Goal: Information Seeking & Learning: Find specific page/section

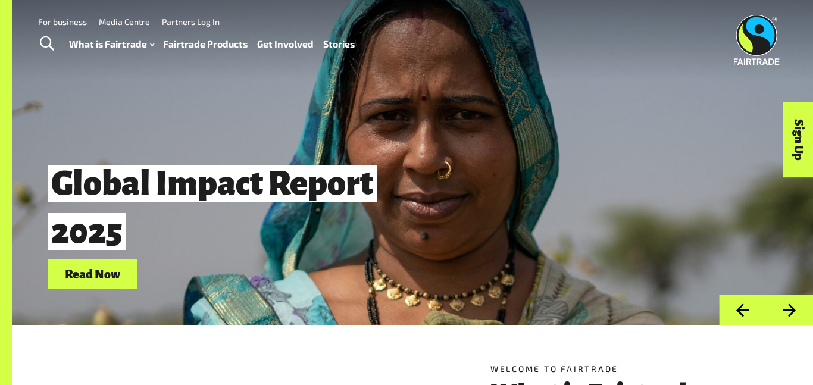
click at [46, 46] on span "Toggle Search" at bounding box center [47, 43] width 14 height 15
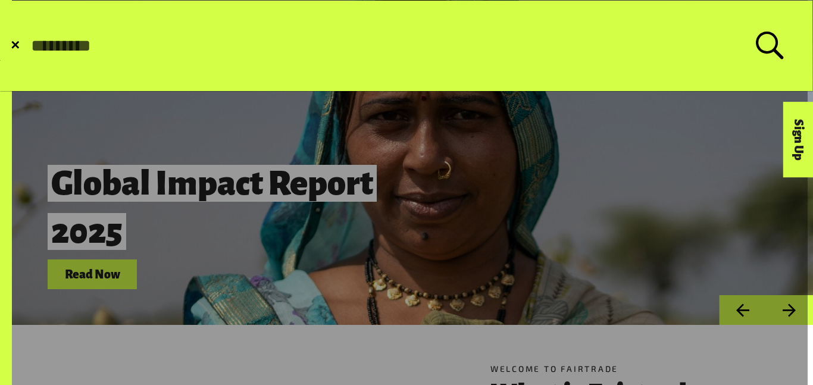
click at [13, 45] on span "✕" at bounding box center [15, 46] width 10 height 12
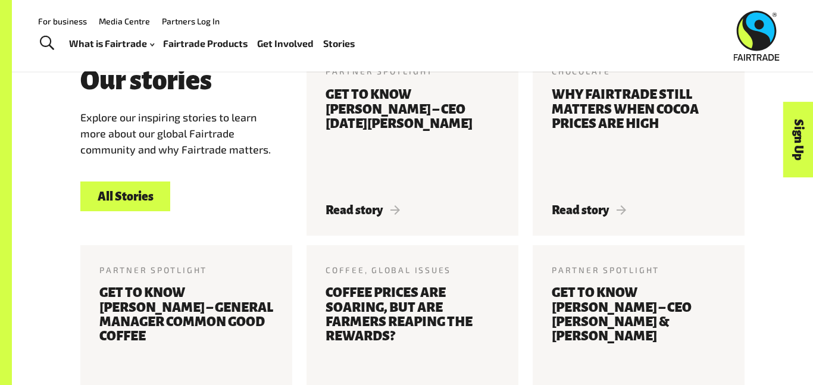
scroll to position [1332, 0]
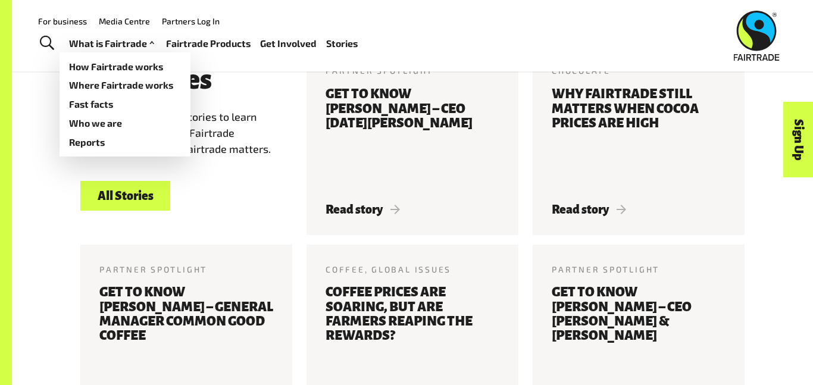
click at [81, 42] on link "What is Fairtrade" at bounding box center [113, 43] width 88 height 17
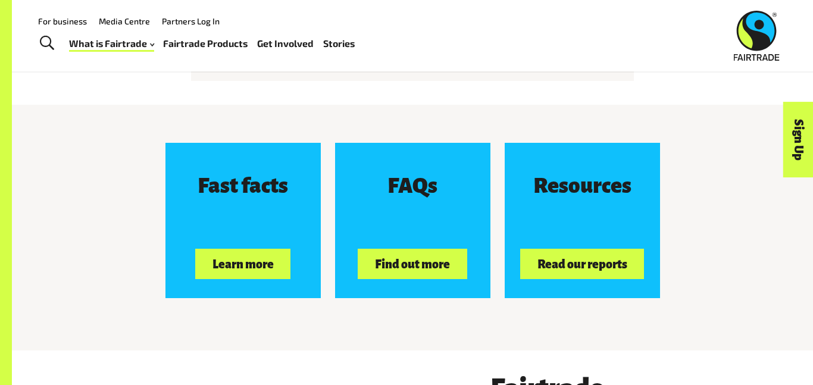
scroll to position [1750, 0]
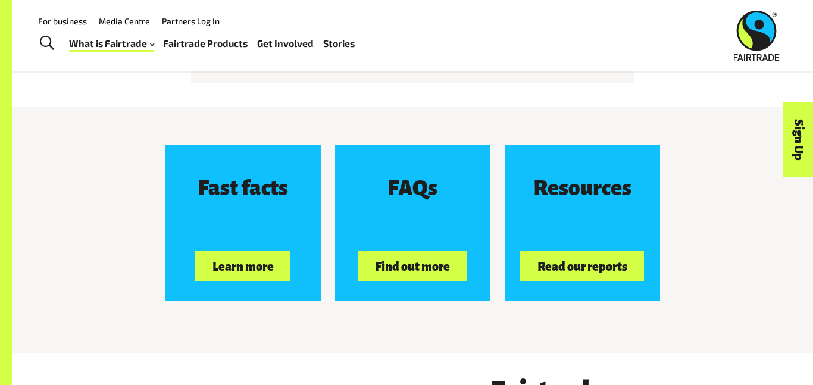
click at [52, 46] on span "Toggle Search" at bounding box center [47, 43] width 14 height 15
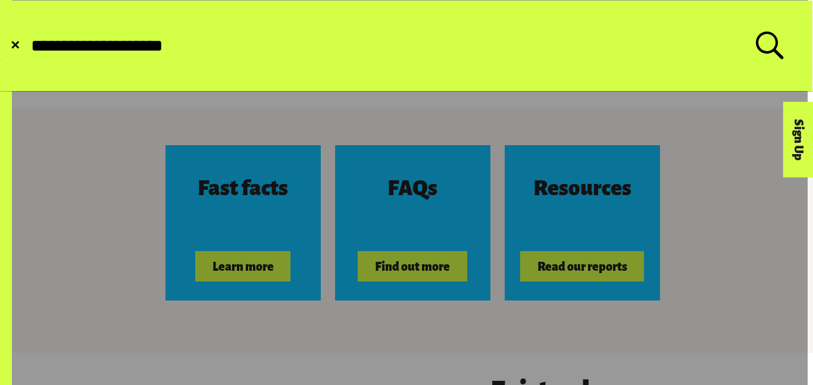
type input "**********"
click at [29, 46] on button "Submit Search" at bounding box center [29, 46] width 1 height 1
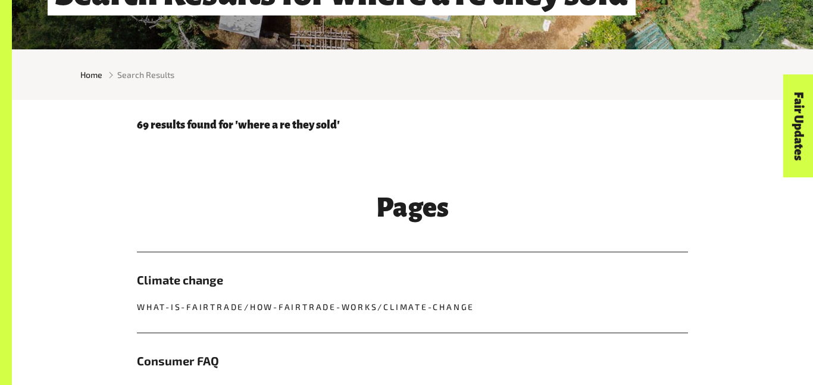
scroll to position [273, 0]
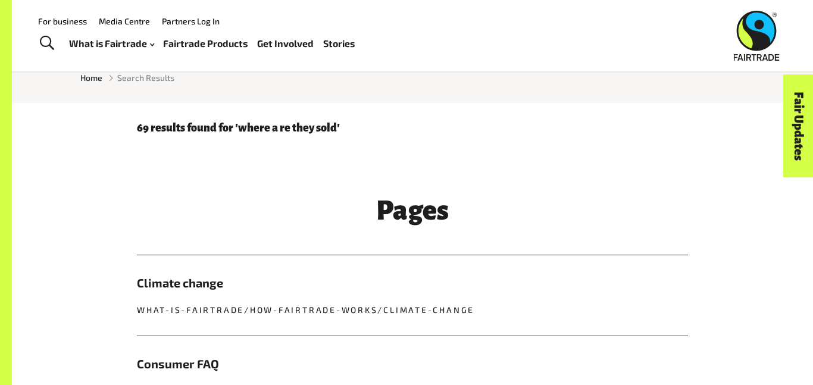
click at [226, 135] on div "69 results found for 'where a re they sold'" at bounding box center [412, 123] width 565 height 40
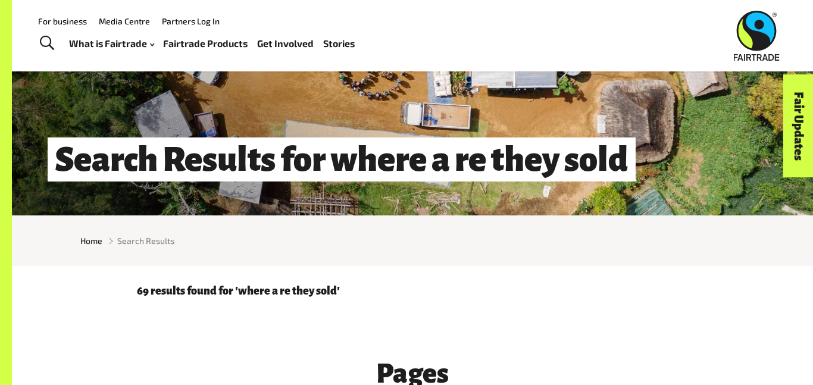
scroll to position [0, 0]
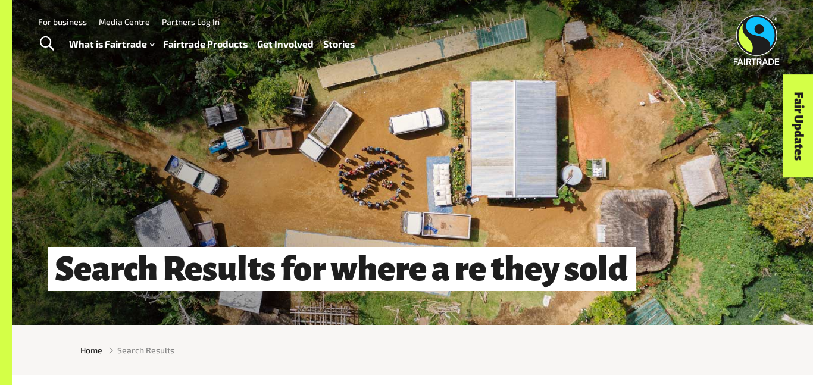
click at [233, 42] on link "Fairtrade Products" at bounding box center [205, 44] width 85 height 17
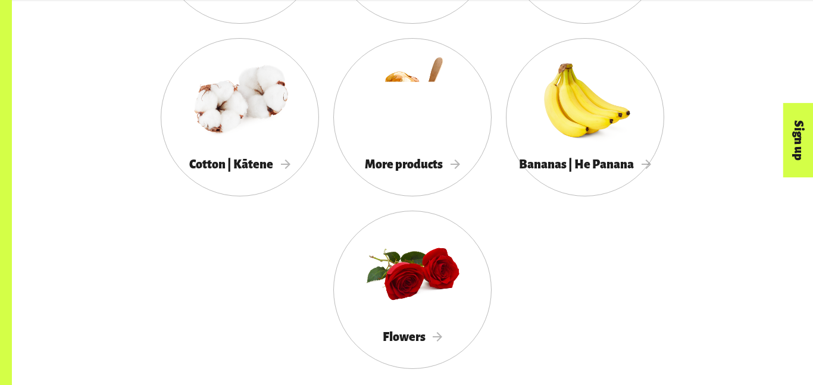
scroll to position [1256, 0]
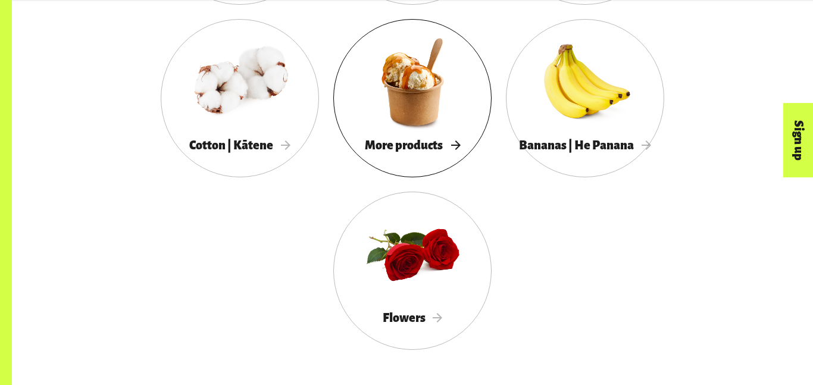
click at [448, 146] on span "More products" at bounding box center [412, 145] width 95 height 13
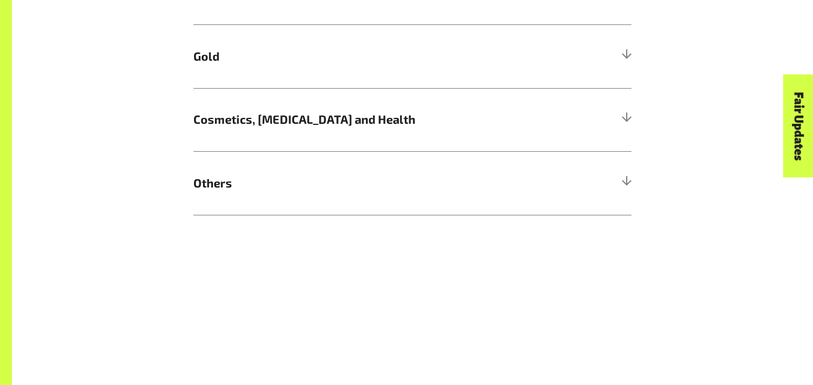
scroll to position [1003, 0]
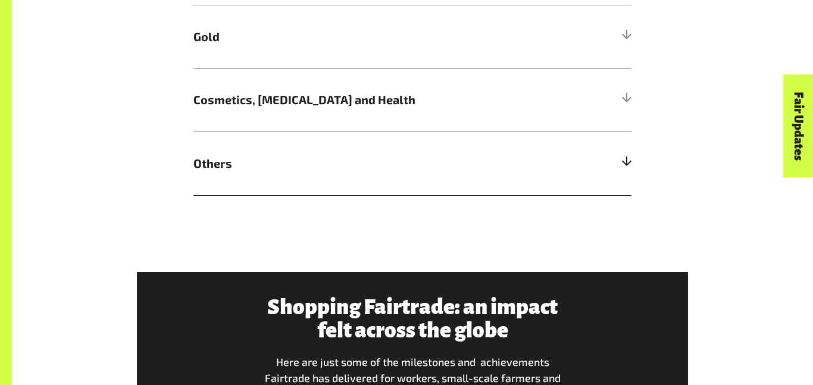
click at [450, 146] on h5 "Others" at bounding box center [412, 164] width 438 height 64
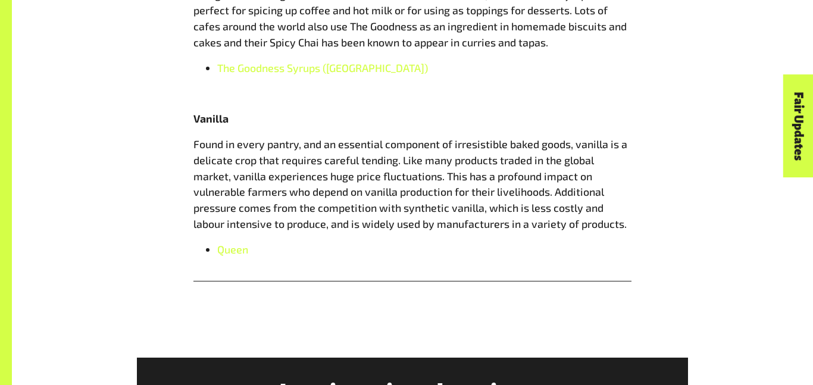
scroll to position [1535, 0]
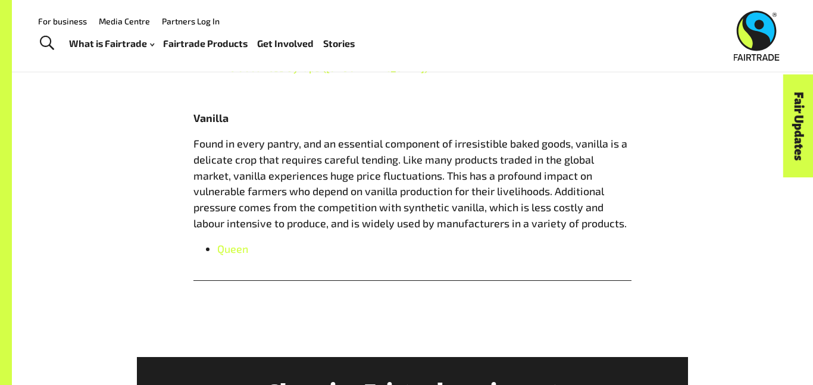
click at [206, 116] on b "Vanilla" at bounding box center [210, 117] width 35 height 13
click at [42, 42] on span "Toggle Search" at bounding box center [47, 43] width 14 height 15
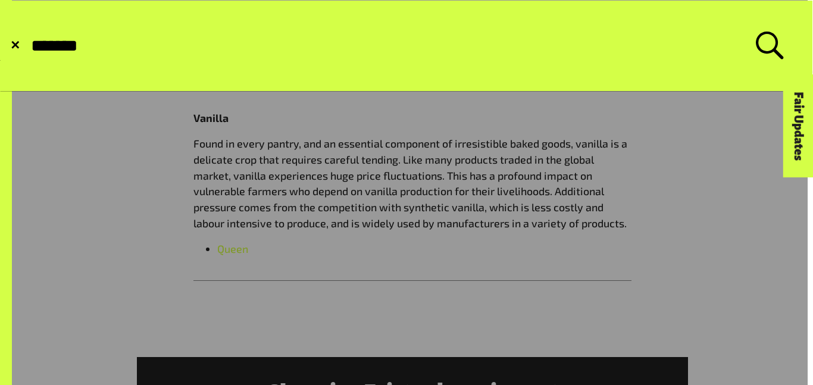
type input "*******"
click at [29, 46] on button "Submit Search" at bounding box center [29, 46] width 1 height 1
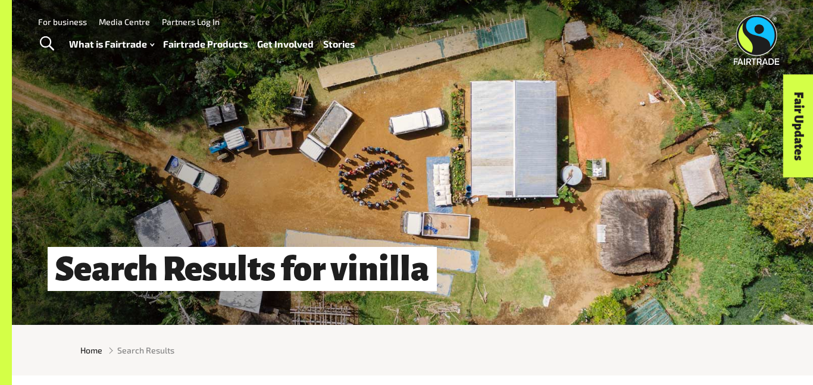
click at [40, 46] on span "Toggle Search" at bounding box center [47, 43] width 14 height 15
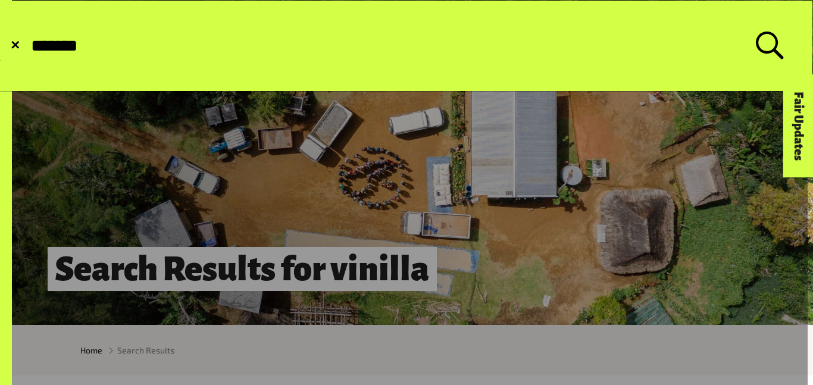
type input "*******"
click at [29, 46] on button "Submit Search" at bounding box center [29, 46] width 1 height 1
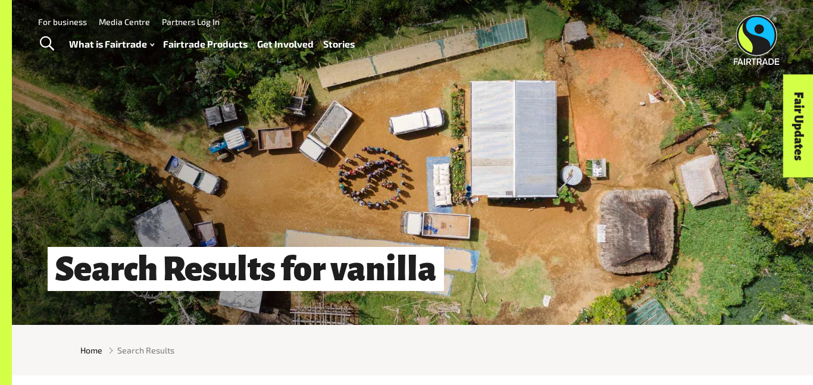
click at [54, 45] on span "Toggle Search" at bounding box center [47, 43] width 14 height 15
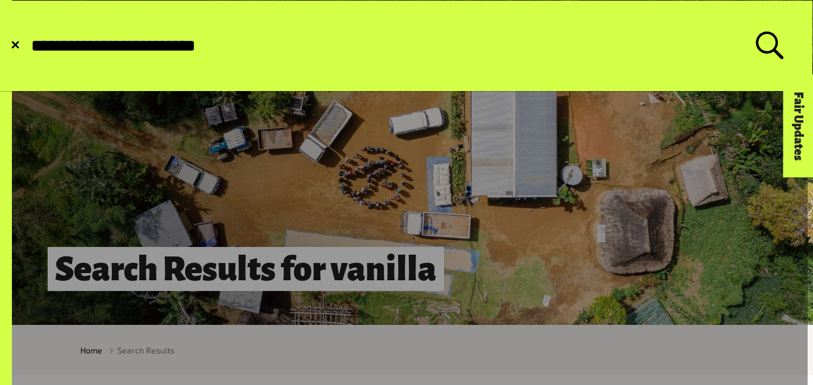
type input "**********"
click at [29, 46] on button "Submit Search" at bounding box center [29, 46] width 1 height 1
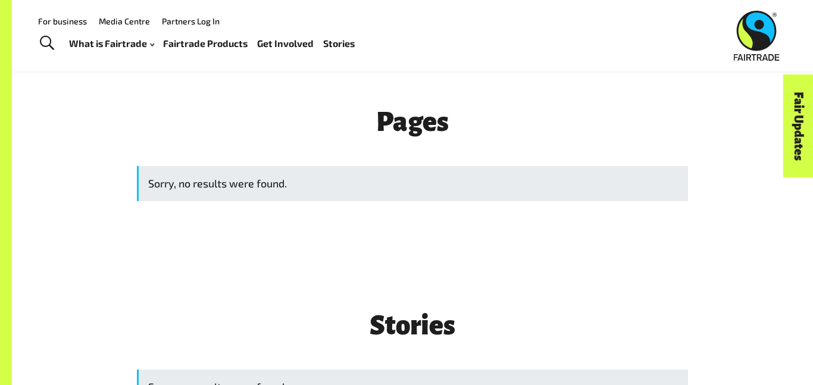
scroll to position [362, 0]
click at [177, 171] on div "Sorry, no results were found." at bounding box center [412, 182] width 551 height 35
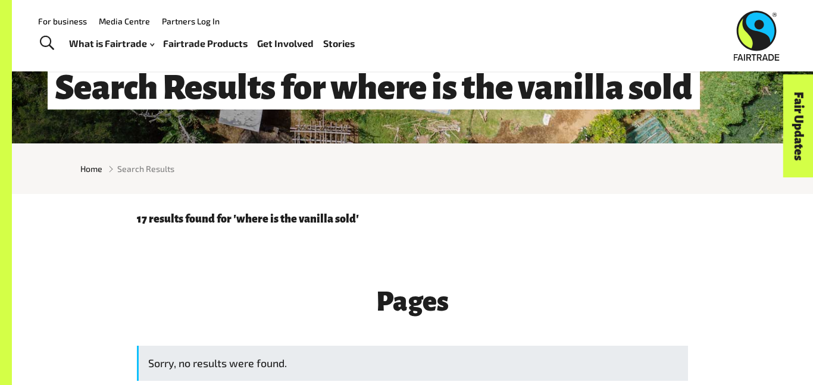
scroll to position [182, 0]
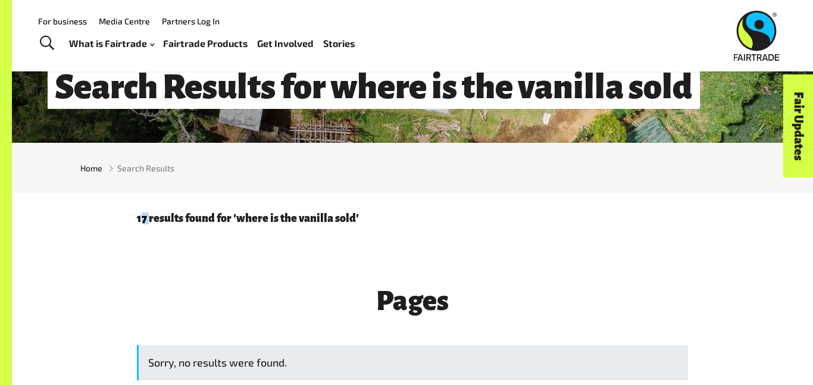
drag, startPoint x: 150, startPoint y: 220, endPoint x: 141, endPoint y: 214, distance: 10.4
click at [141, 214] on p "17 results found for 'where is the vanilla sold'" at bounding box center [412, 218] width 551 height 12
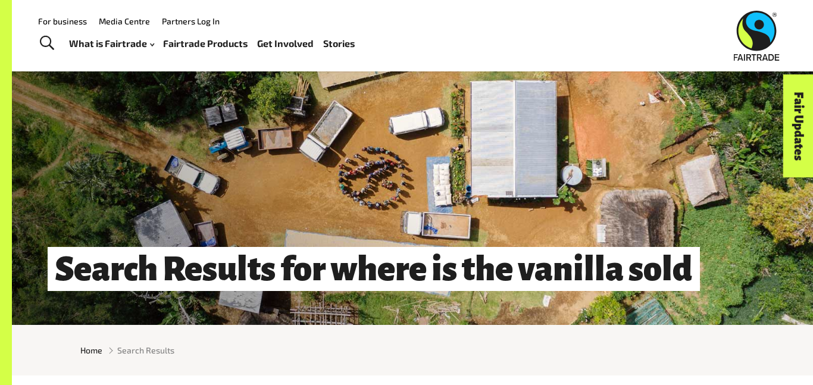
scroll to position [3, 0]
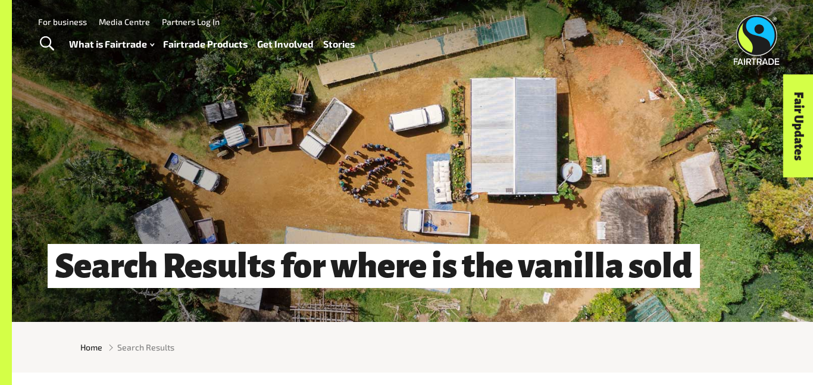
click at [49, 40] on span "Toggle Search" at bounding box center [47, 43] width 14 height 15
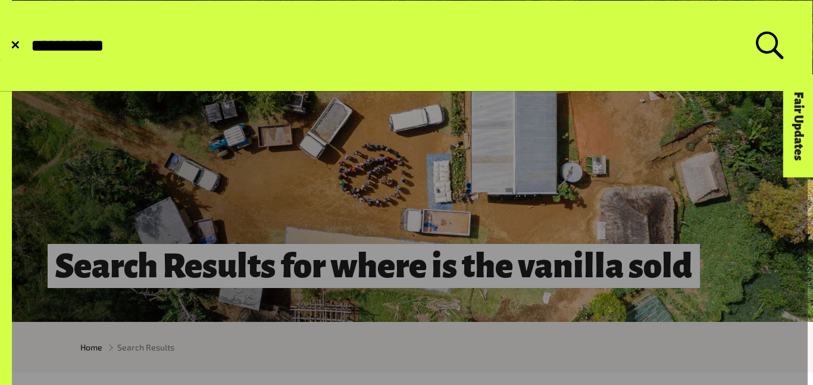
type input "**********"
click at [29, 46] on button "Submit Search" at bounding box center [29, 46] width 1 height 1
click at [776, 45] on label "**********" at bounding box center [407, 46] width 754 height 29
click at [756, 45] on input "**********" at bounding box center [393, 46] width 726 height 20
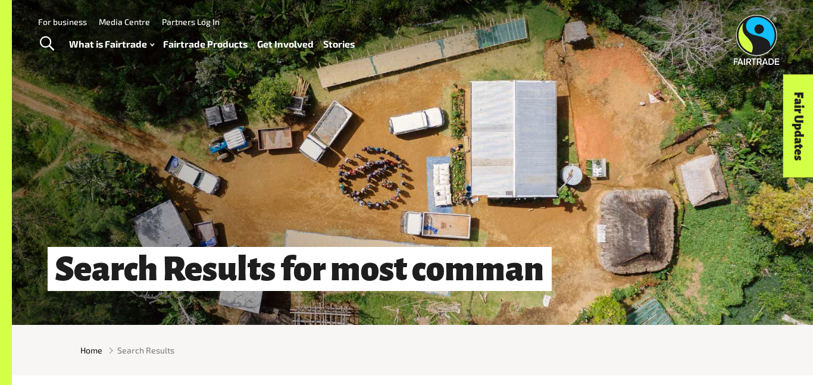
click at [45, 38] on span "Toggle Search" at bounding box center [47, 43] width 14 height 15
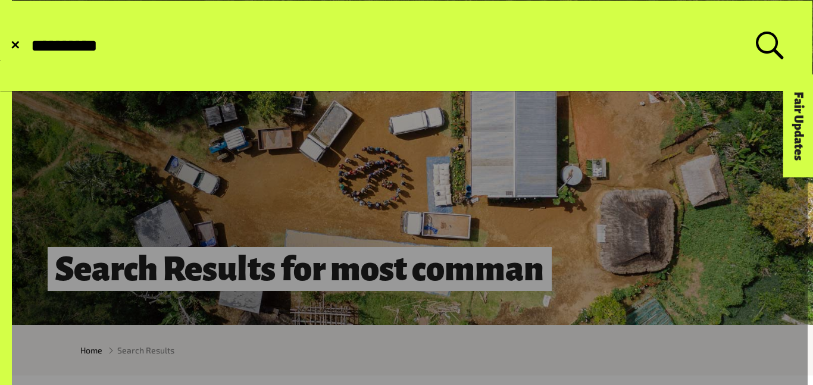
type input "**********"
click at [29, 46] on button "Submit Search" at bounding box center [29, 46] width 1 height 1
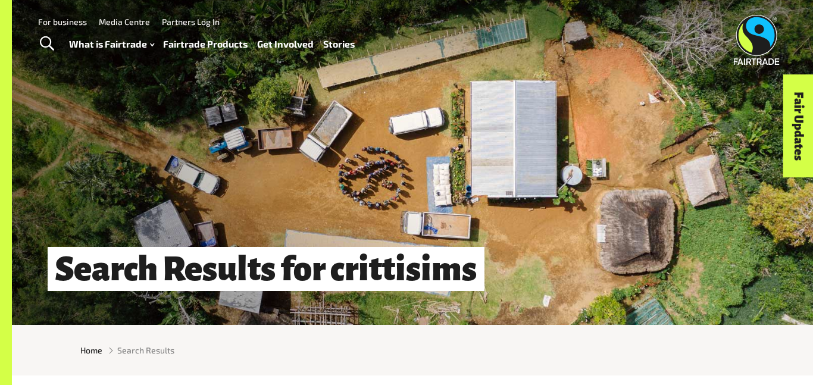
click at [211, 48] on link "Fairtrade Products" at bounding box center [205, 44] width 85 height 17
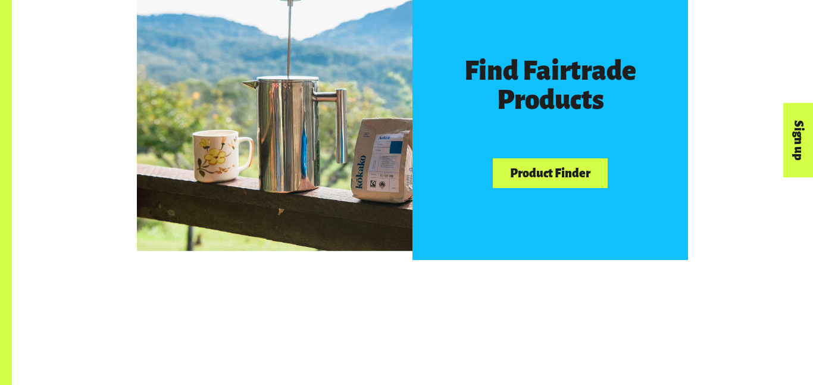
scroll to position [683, 0]
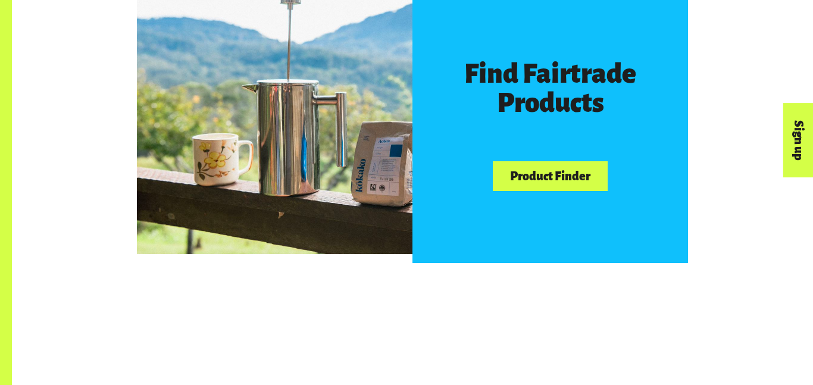
click at [533, 173] on link "Product Finder" at bounding box center [550, 176] width 114 height 30
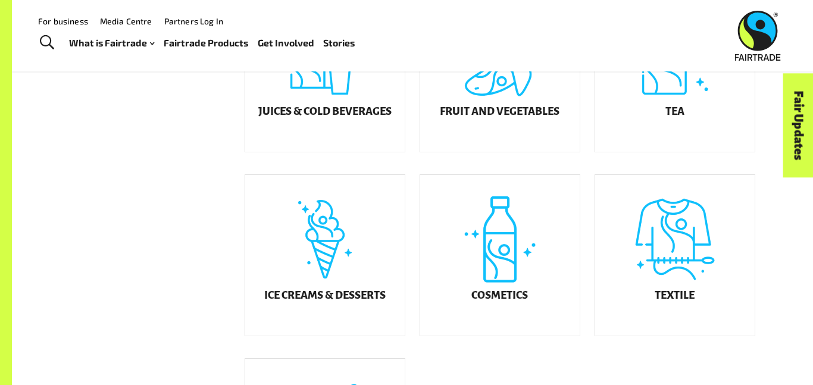
scroll to position [559, 0]
click at [345, 244] on div "Ice Creams & Desserts" at bounding box center [325, 254] width 160 height 161
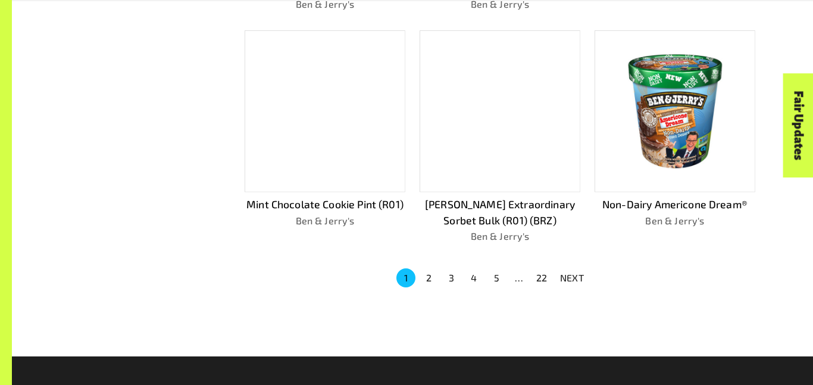
scroll to position [786, 0]
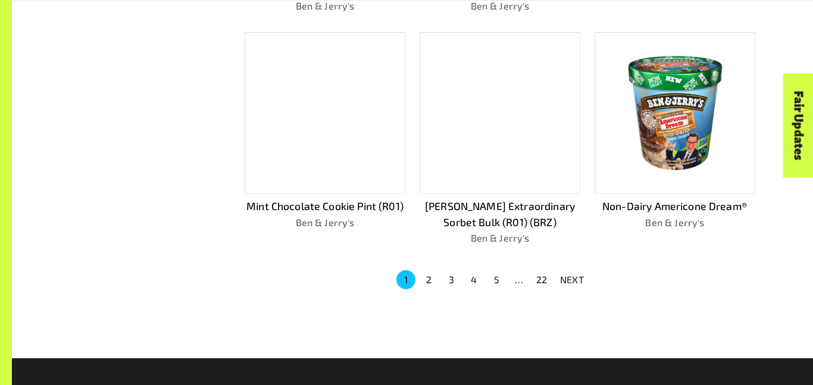
click at [426, 273] on button "2" at bounding box center [428, 279] width 19 height 19
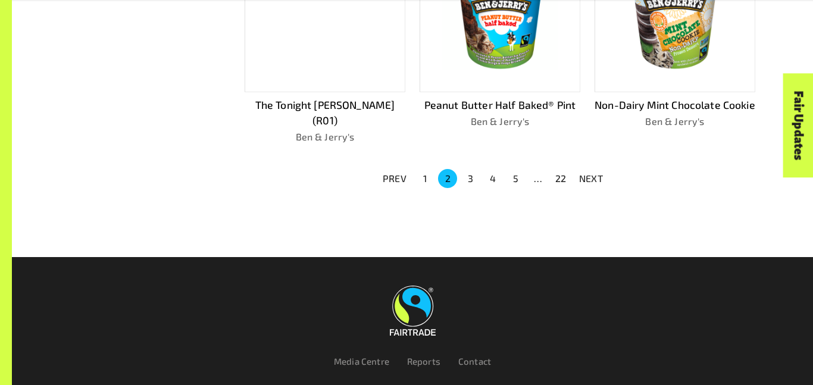
scroll to position [870, 0]
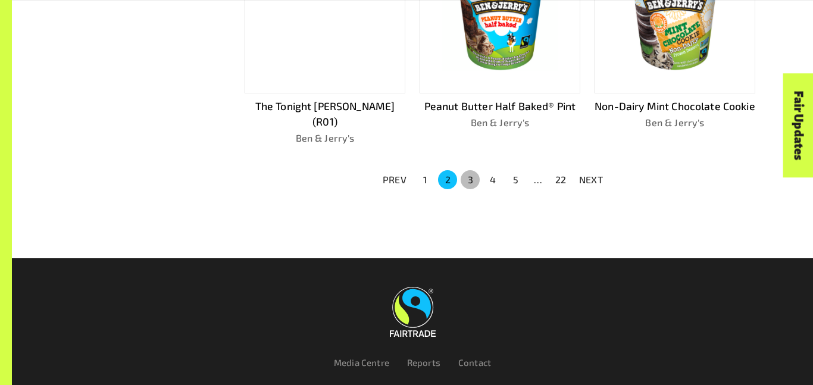
click at [470, 179] on button "3" at bounding box center [470, 179] width 19 height 19
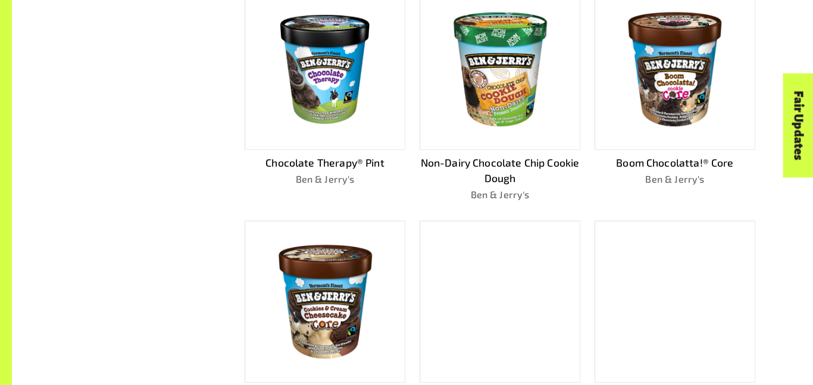
scroll to position [955, 0]
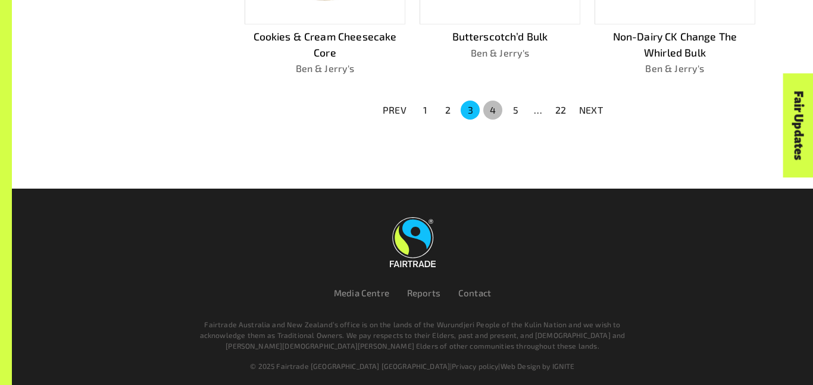
click at [498, 101] on button "4" at bounding box center [492, 110] width 19 height 19
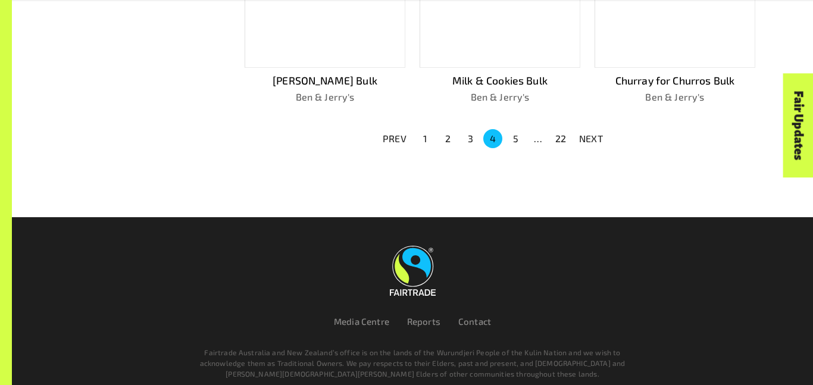
scroll to position [902, 0]
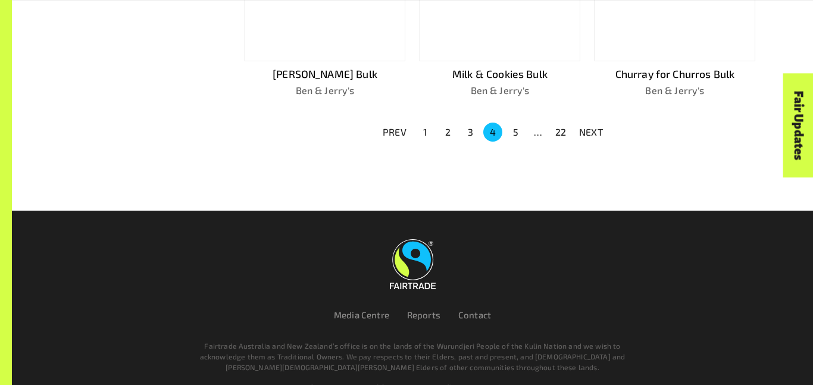
click at [518, 129] on button "5" at bounding box center [515, 132] width 19 height 19
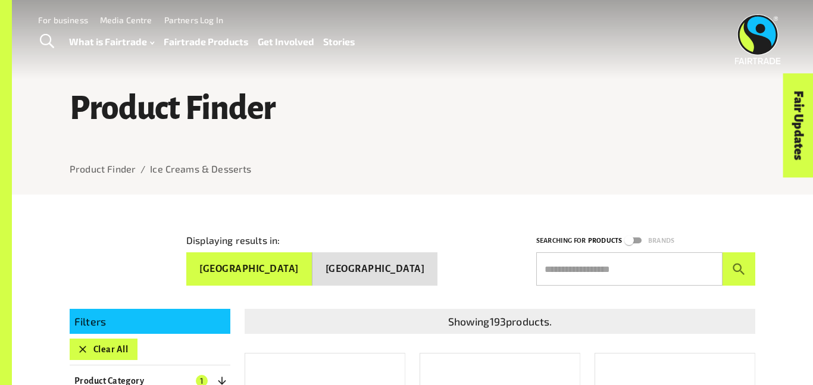
scroll to position [1, 0]
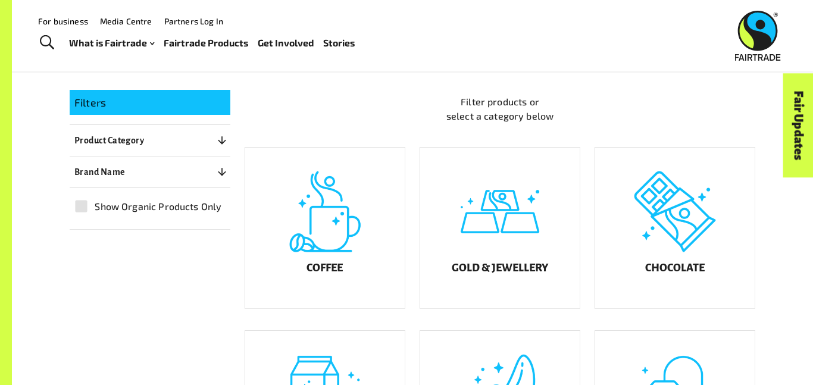
scroll to position [221, 0]
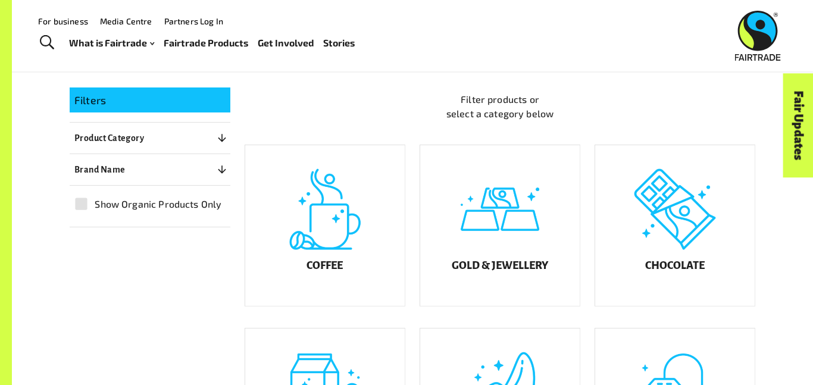
click at [339, 121] on p "Filter products or select a category below" at bounding box center [500, 106] width 511 height 29
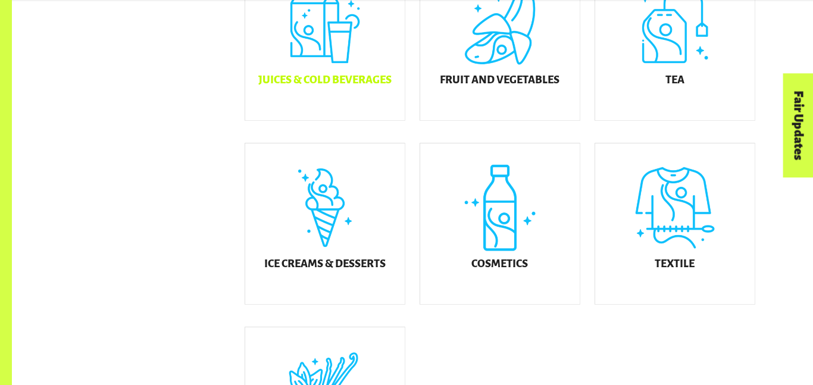
scroll to position [589, 0]
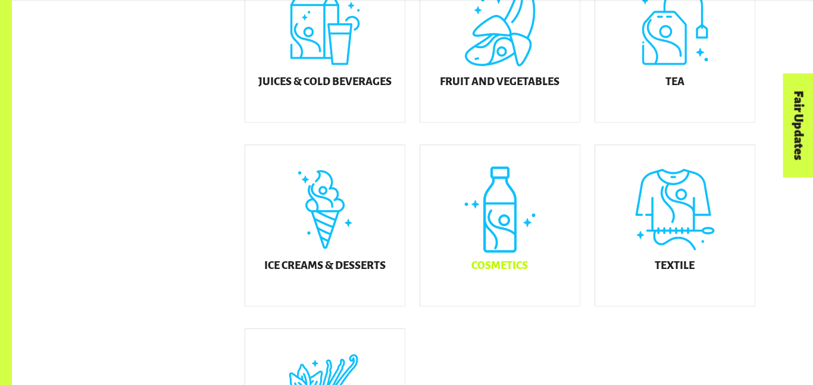
click at [473, 189] on div "Cosmetics" at bounding box center [500, 225] width 160 height 161
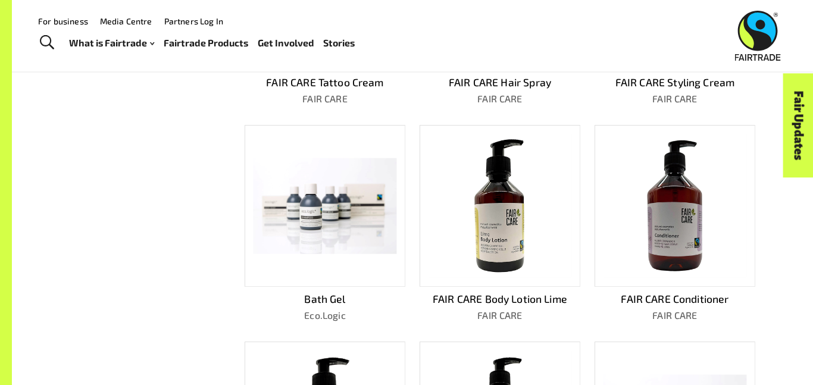
scroll to position [439, 0]
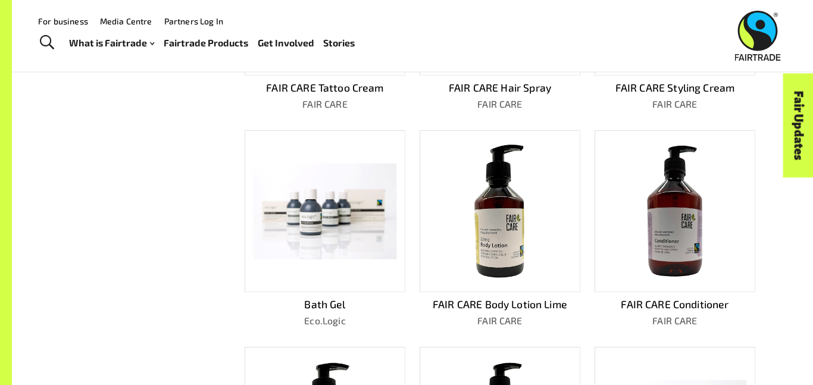
scroll to position [567, 0]
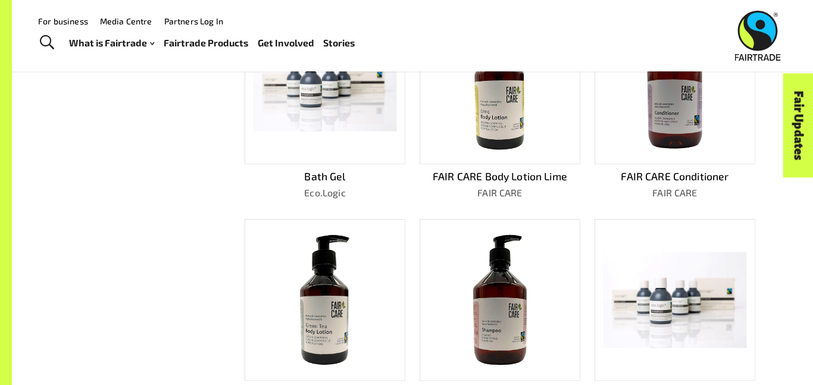
scroll to position [439, 0]
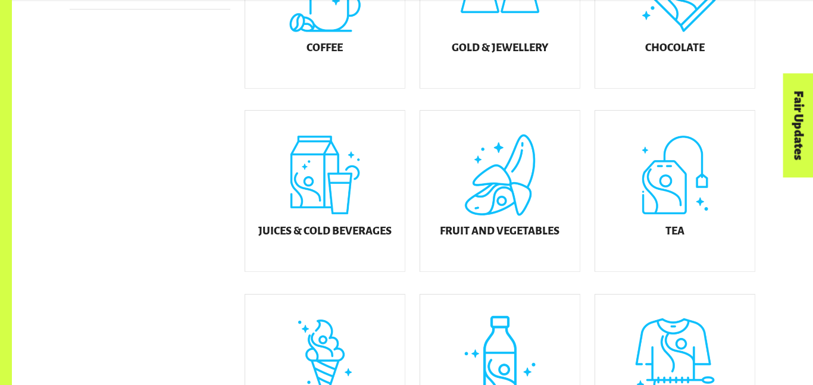
scroll to position [546, 0]
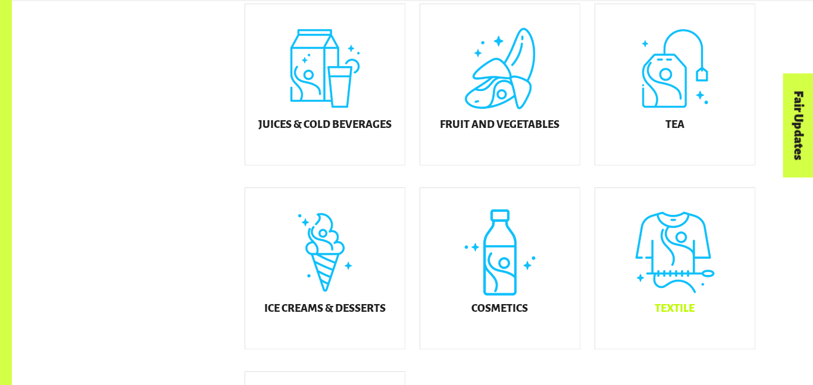
click at [695, 304] on div "Textile" at bounding box center [675, 268] width 160 height 161
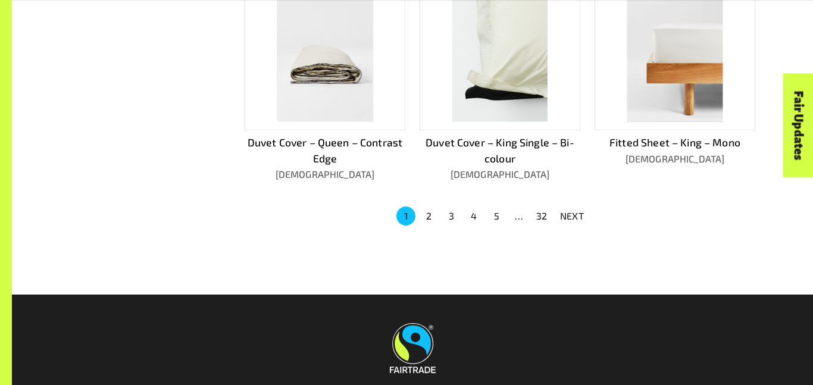
scroll to position [920, 0]
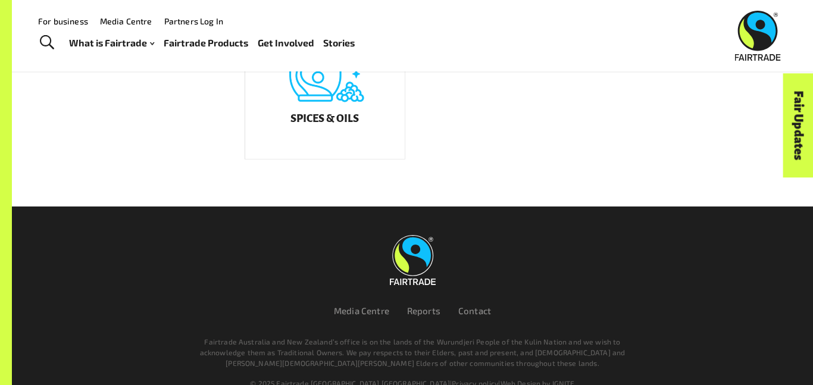
scroll to position [546, 0]
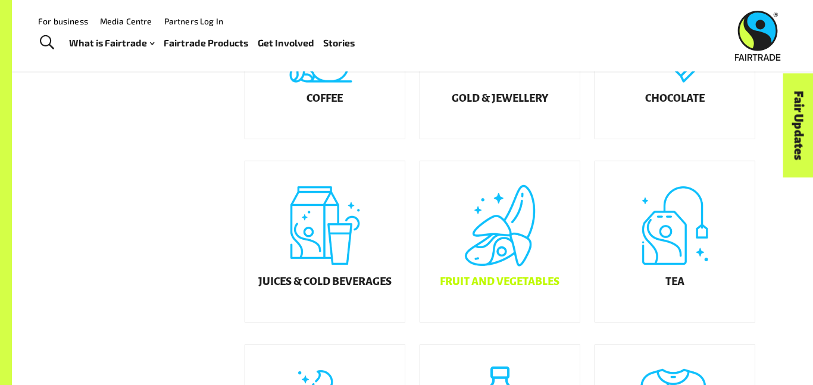
click at [439, 223] on div "Fruit and Vegetables" at bounding box center [500, 241] width 160 height 161
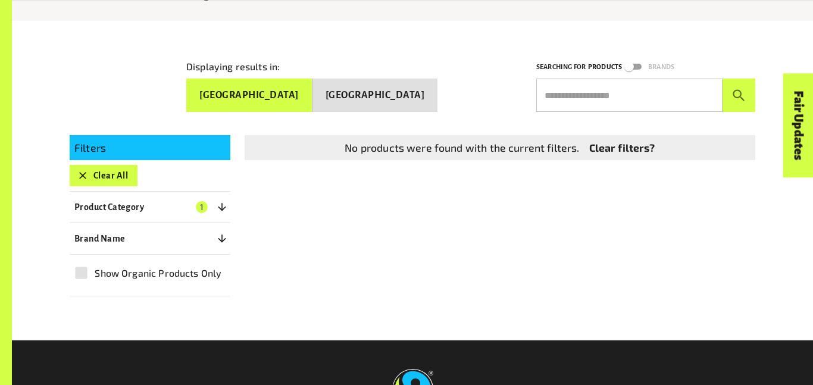
scroll to position [173, 0]
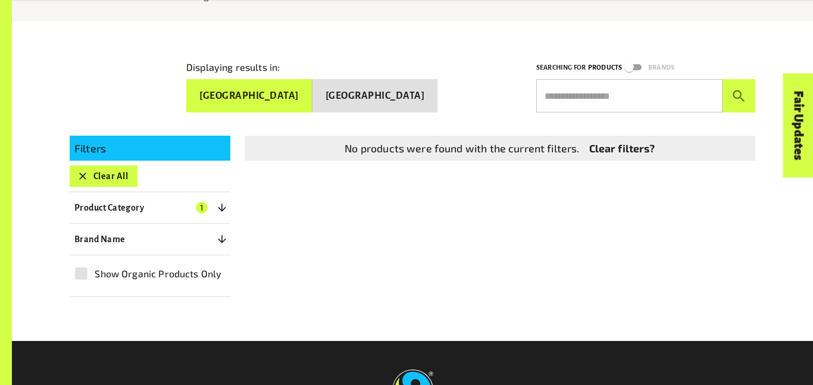
click at [616, 147] on link "Clear filters?" at bounding box center [622, 147] width 66 height 15
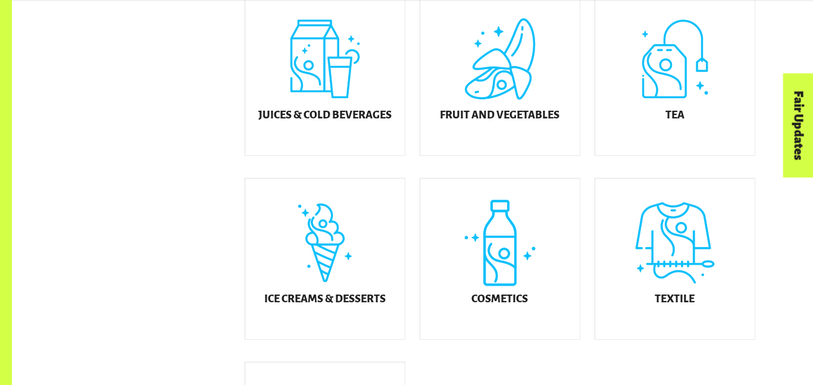
scroll to position [563, 0]
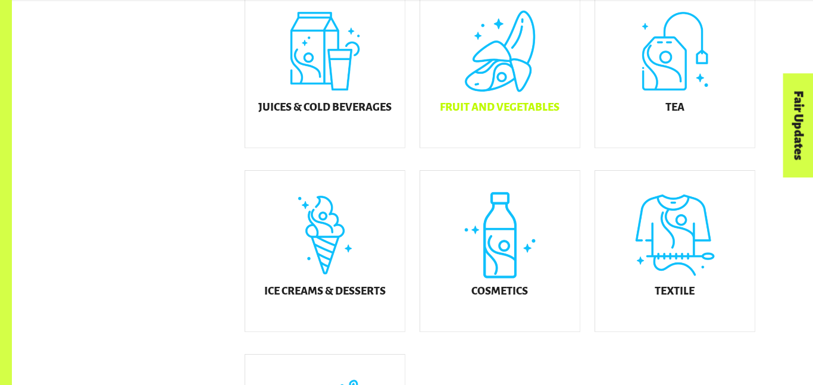
click at [526, 62] on div "Fruit and Vegetables" at bounding box center [500, 67] width 160 height 161
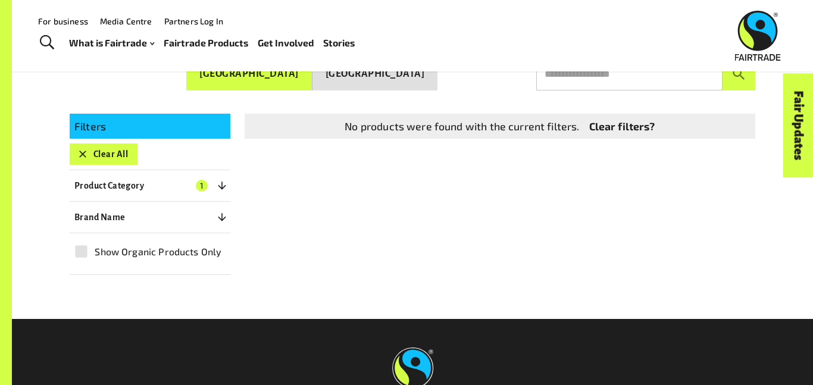
scroll to position [195, 0]
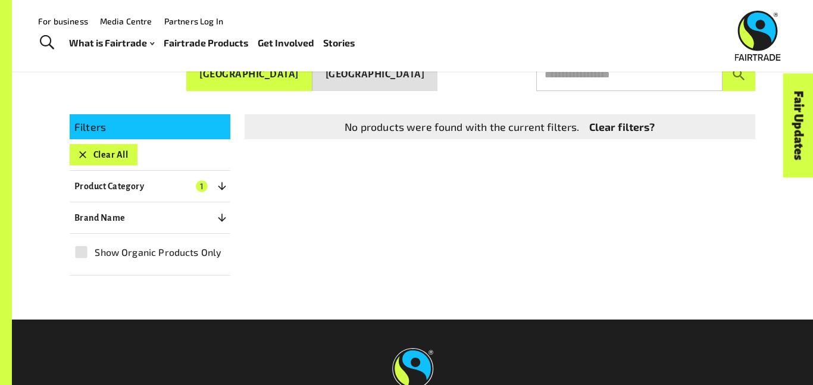
click at [620, 124] on link "Clear filters?" at bounding box center [622, 126] width 66 height 15
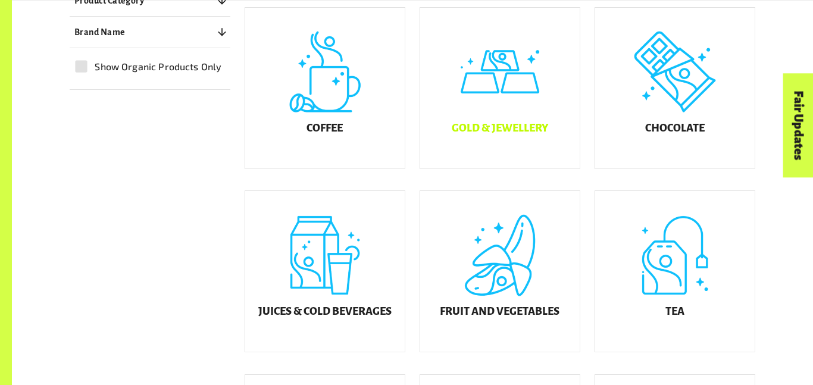
scroll to position [359, 0]
click at [598, 156] on div "Chocolate" at bounding box center [675, 87] width 160 height 161
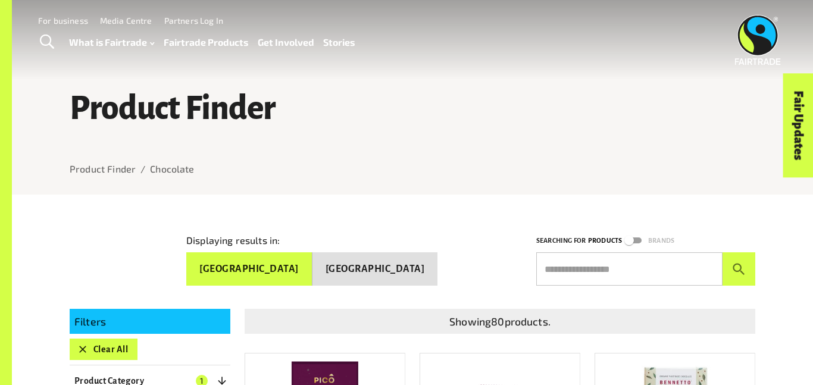
click at [427, 262] on button "New Zealand" at bounding box center [375, 268] width 126 height 33
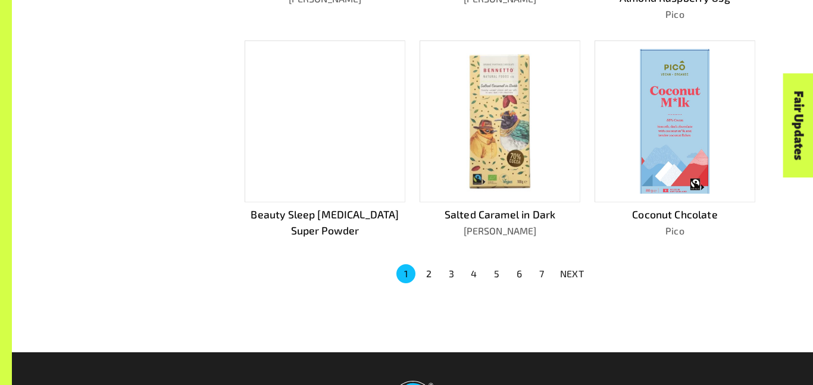
scroll to position [779, 0]
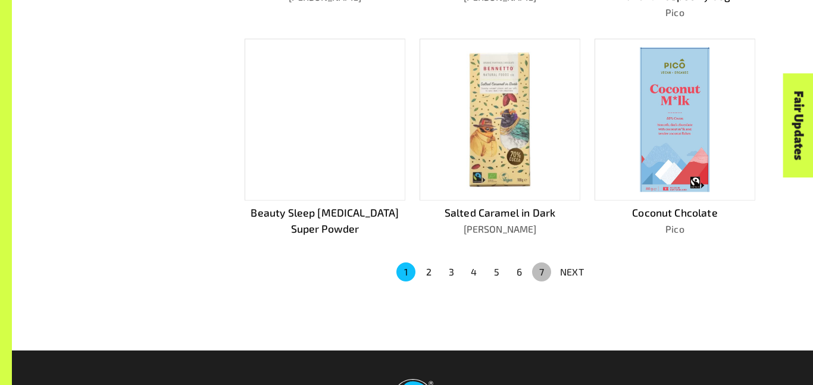
click at [534, 267] on button "7" at bounding box center [541, 271] width 19 height 19
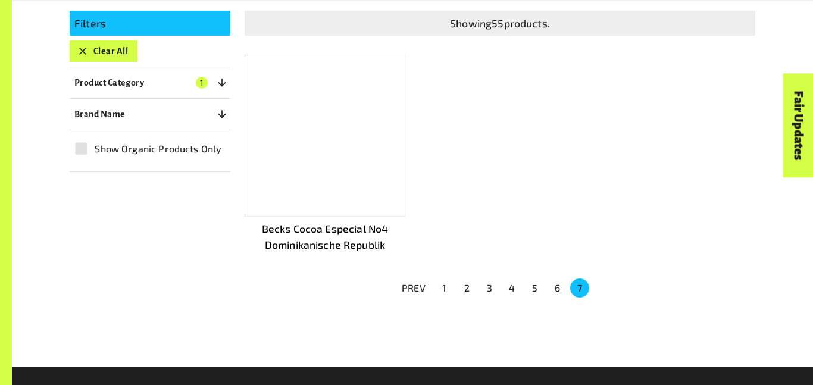
scroll to position [302, 0]
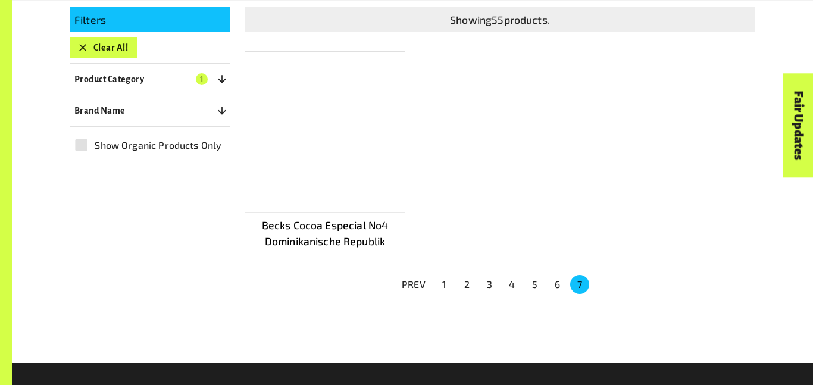
click at [534, 279] on button "5" at bounding box center [534, 284] width 19 height 19
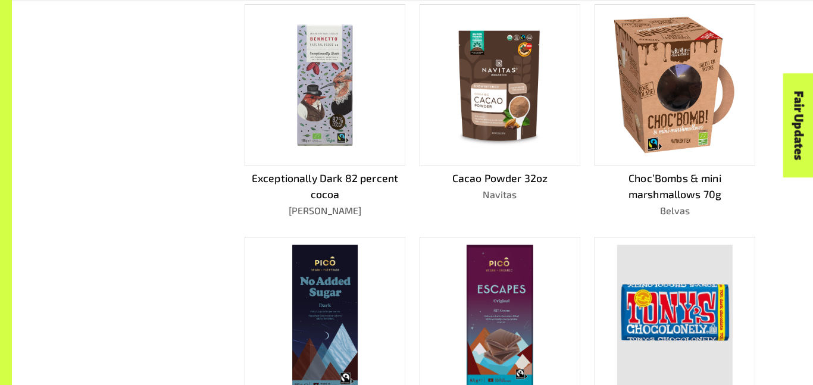
scroll to position [568, 0]
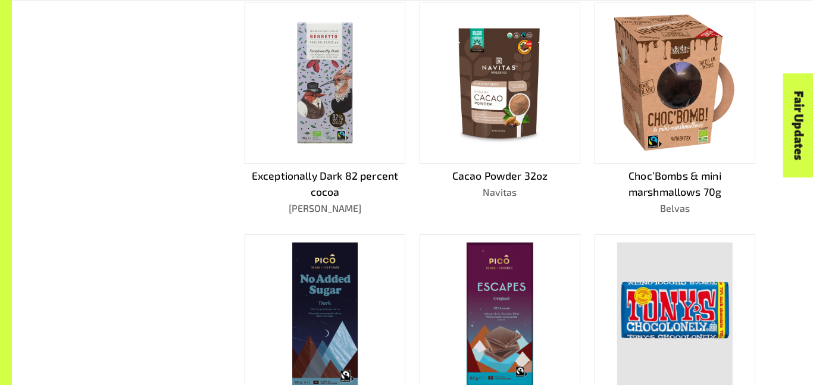
click at [648, 109] on img at bounding box center [675, 83] width 130 height 145
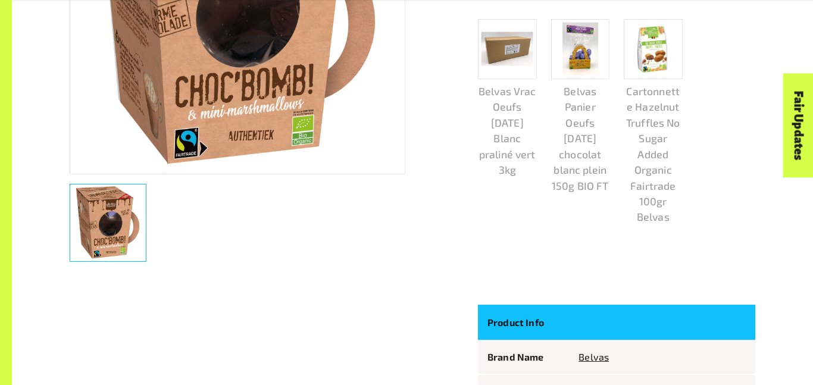
scroll to position [406, 0]
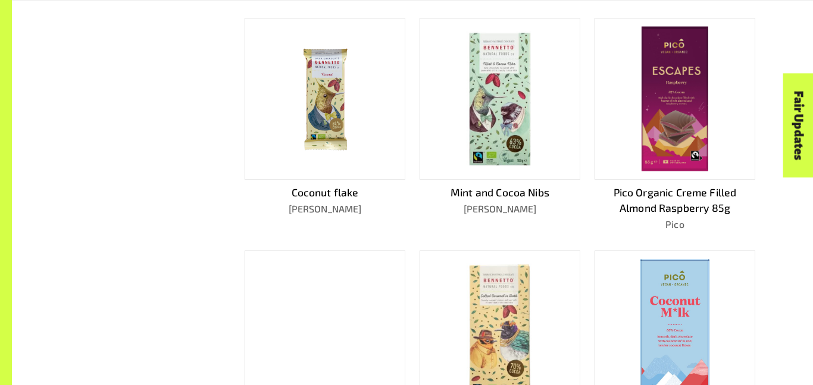
scroll to position [568, 0]
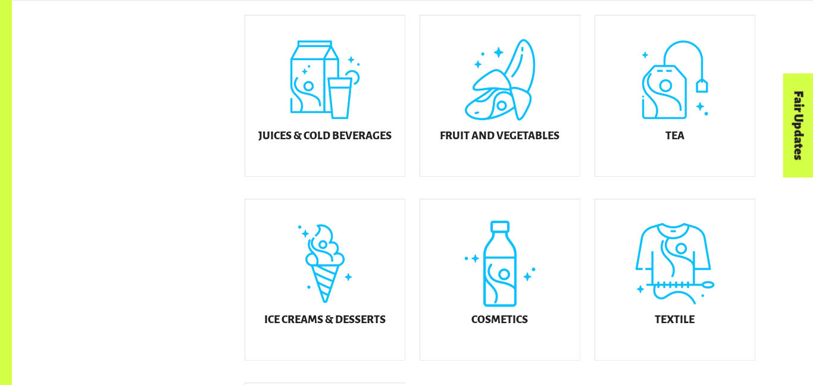
scroll to position [533, 0]
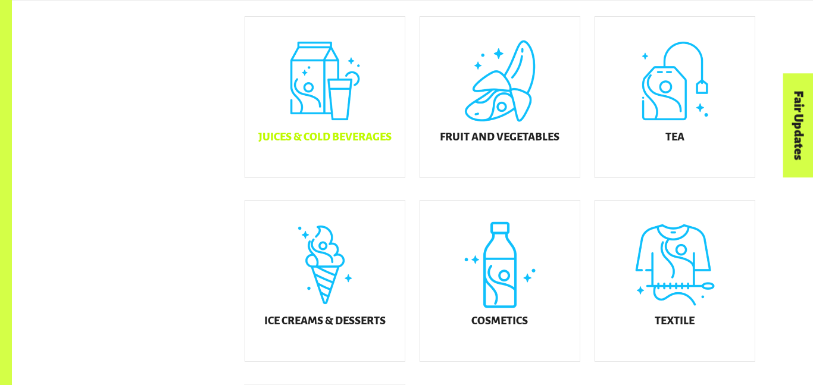
click at [337, 165] on div "Juices & Cold Beverages" at bounding box center [325, 97] width 160 height 161
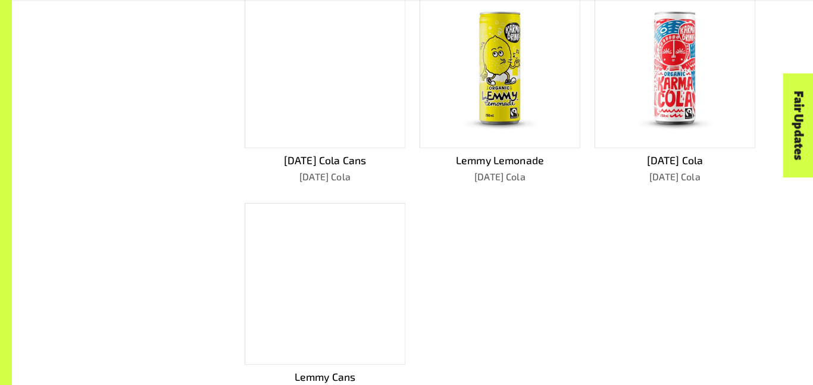
scroll to position [582, 0]
click at [521, 126] on img at bounding box center [499, 68] width 95 height 145
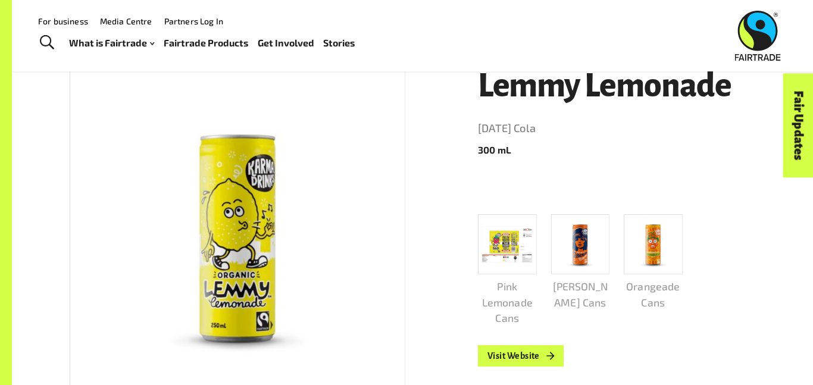
scroll to position [174, 0]
